Goal: Transaction & Acquisition: Purchase product/service

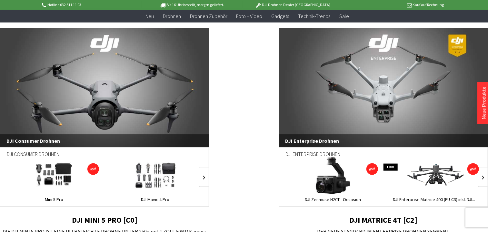
scroll to position [440, 0]
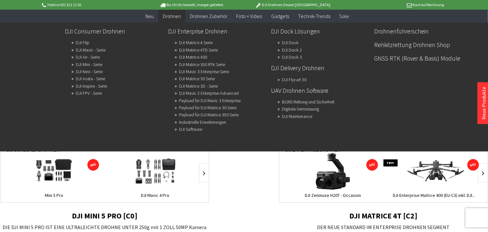
click at [176, 14] on span "Drohnen" at bounding box center [172, 16] width 18 height 6
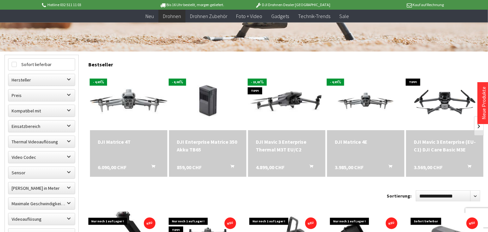
scroll to position [169, 0]
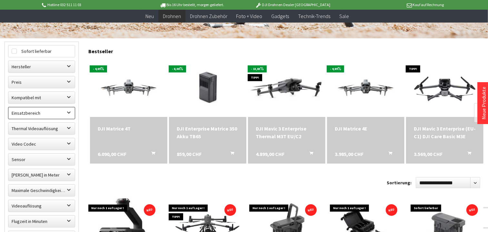
click at [70, 112] on label "Einsatzbereich" at bounding box center [41, 113] width 66 height 12
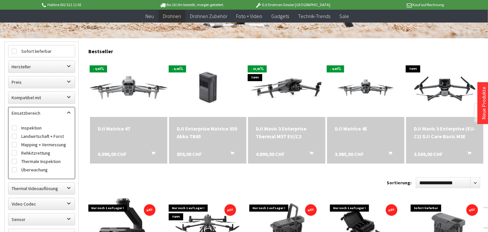
click at [90, 95] on img at bounding box center [128, 88] width 108 height 61
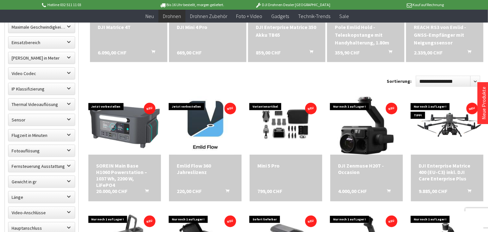
scroll to position [338, 0]
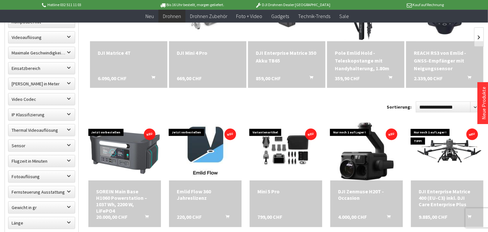
scroll to position [237, 0]
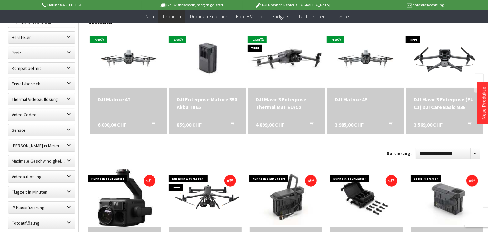
scroll to position [271, 0]
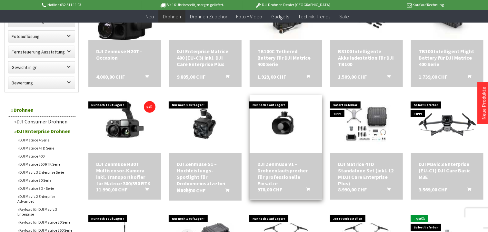
scroll to position [440, 0]
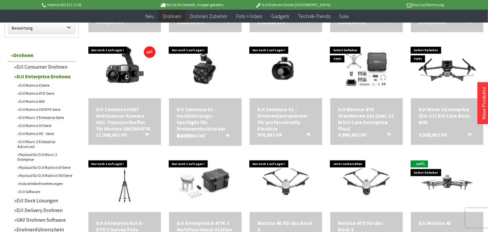
click at [54, 67] on link "DJI Consumer Drohnen" at bounding box center [43, 67] width 64 height 10
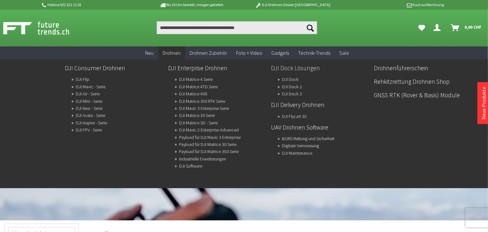
click at [286, 67] on link "DJI Dock Lösungen" at bounding box center [320, 68] width 98 height 11
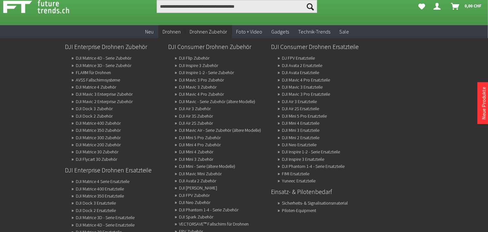
scroll to position [34, 0]
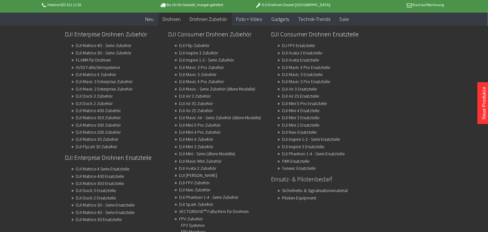
click at [303, 180] on link "Einsatz- & Pilotenbedarf" at bounding box center [320, 179] width 98 height 11
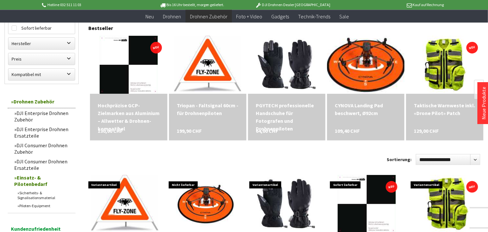
scroll to position [68, 0]
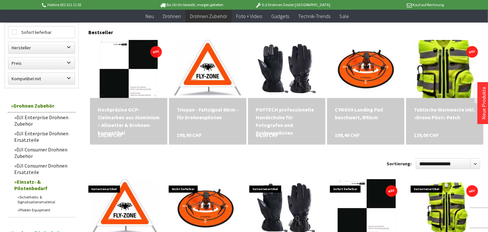
click at [443, 58] on img at bounding box center [444, 68] width 63 height 81
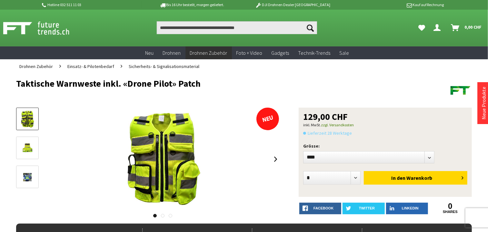
click at [24, 149] on img at bounding box center [27, 148] width 15 height 19
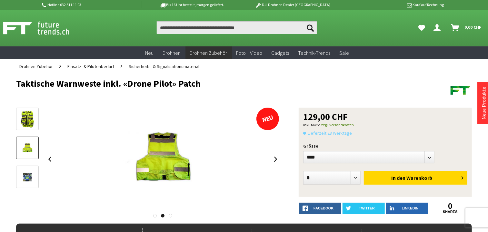
click at [24, 175] on img at bounding box center [27, 177] width 15 height 19
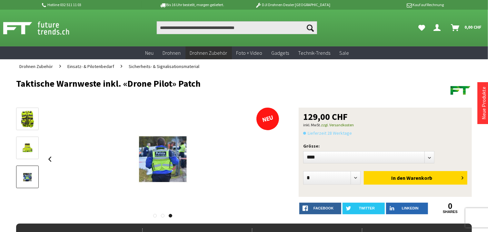
click at [33, 118] on img at bounding box center [27, 119] width 15 height 19
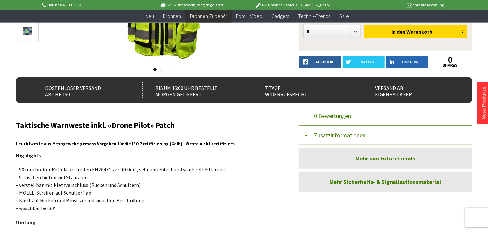
scroll to position [169, 0]
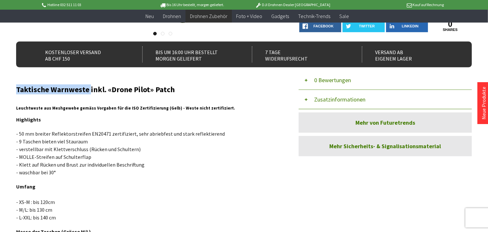
drag, startPoint x: 17, startPoint y: 90, endPoint x: 90, endPoint y: 92, distance: 72.6
click at [90, 92] on h2 "Taktische Warnweste inkl. «Drone Pilot» Patch" at bounding box center [148, 89] width 264 height 8
copy h2 "Taktische Warnweste"
